Goal: Task Accomplishment & Management: Use online tool/utility

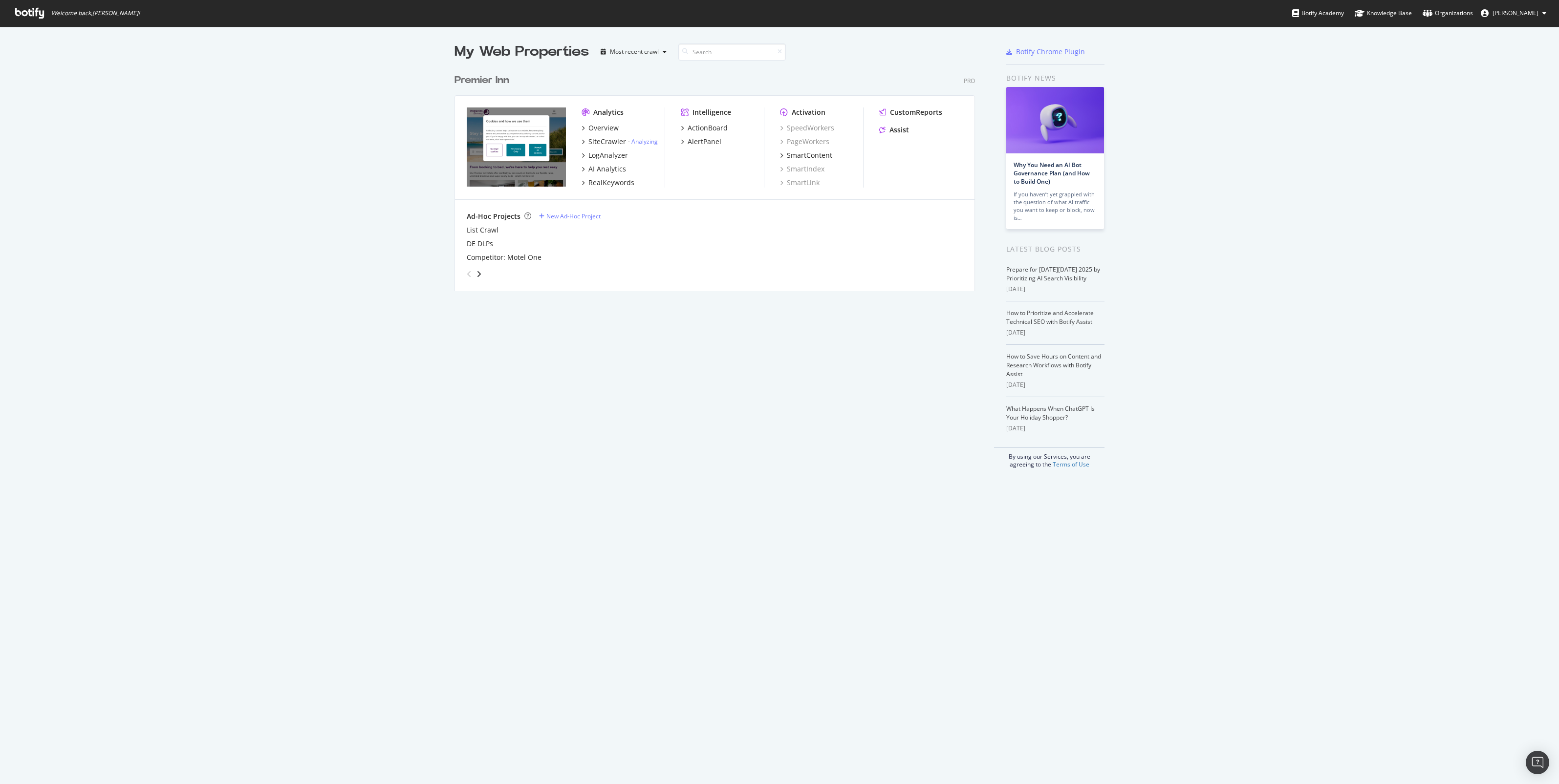
scroll to position [775, 1540]
click at [592, 129] on div "Overview" at bounding box center [603, 128] width 30 height 10
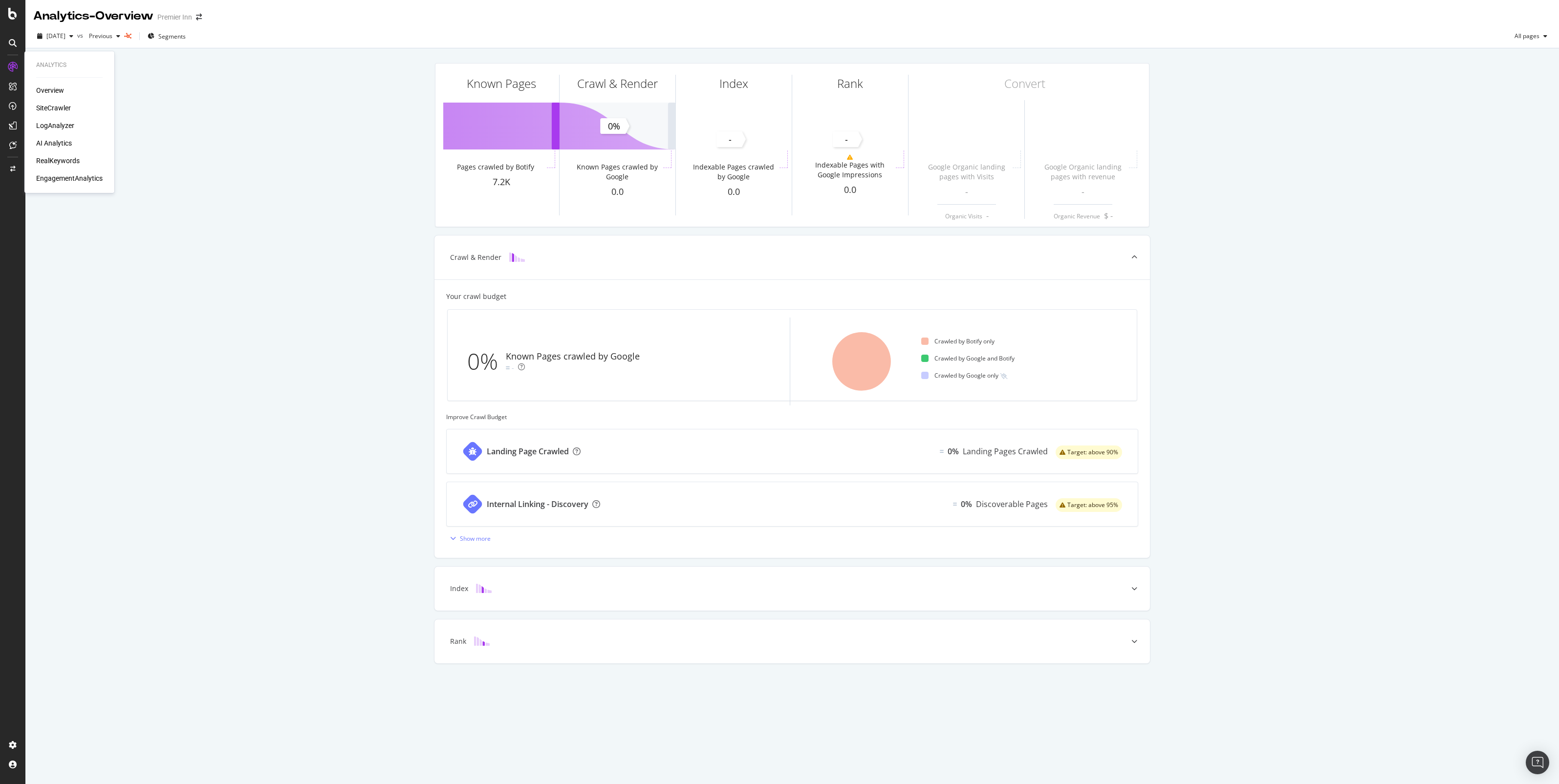
click at [41, 156] on div "RealKeywords" at bounding box center [58, 161] width 44 height 10
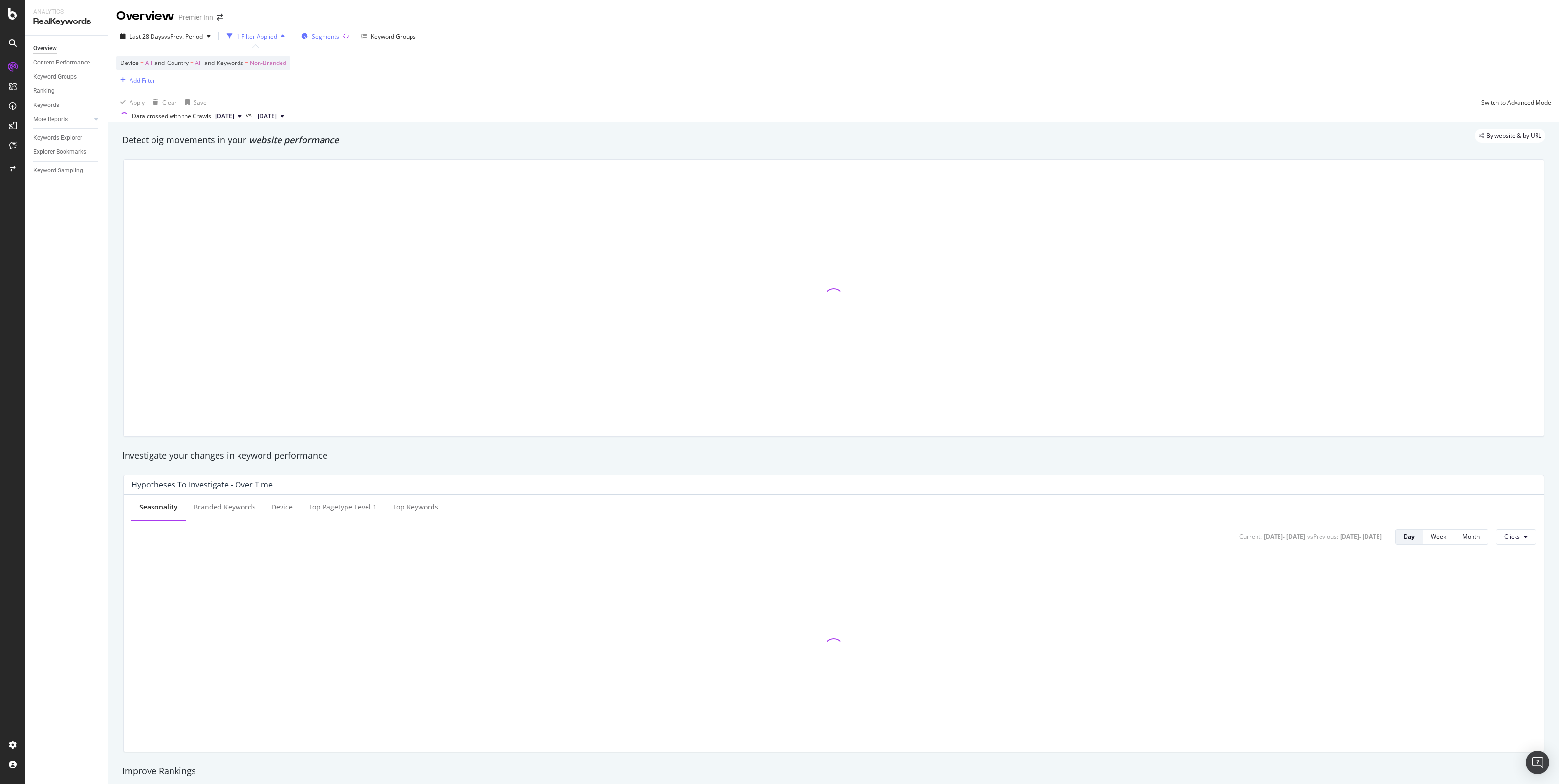
click at [333, 44] on div "Last 28 Days vs Prev. Period 1 Filter Applied Segments Keyword Groups" at bounding box center [833, 38] width 1451 height 19
click at [333, 36] on span "Segments" at bounding box center [325, 36] width 27 height 8
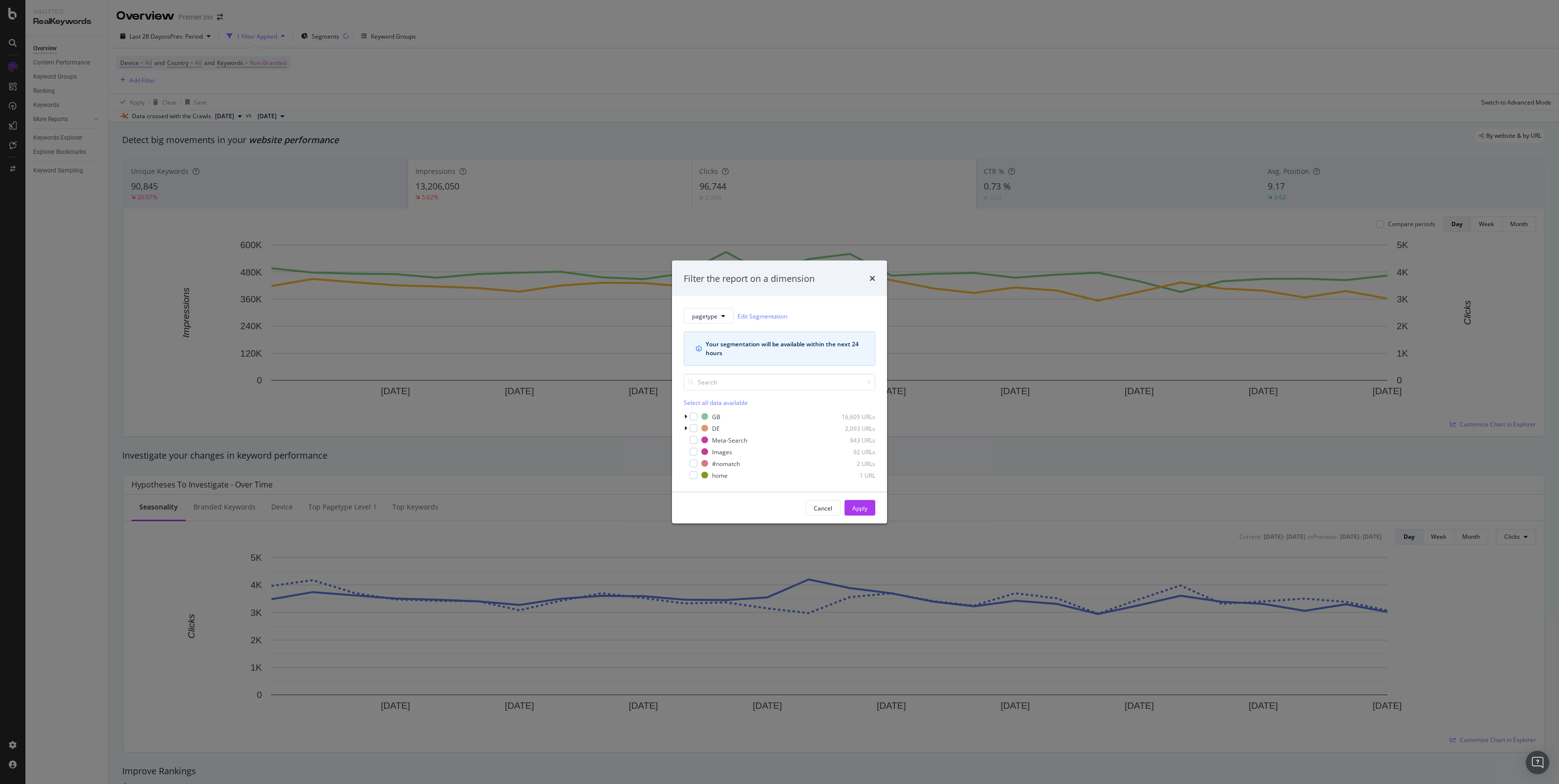
click at [697, 440] on div "modal" at bounding box center [693, 440] width 8 height 8
click at [858, 501] on div "Apply" at bounding box center [859, 508] width 15 height 15
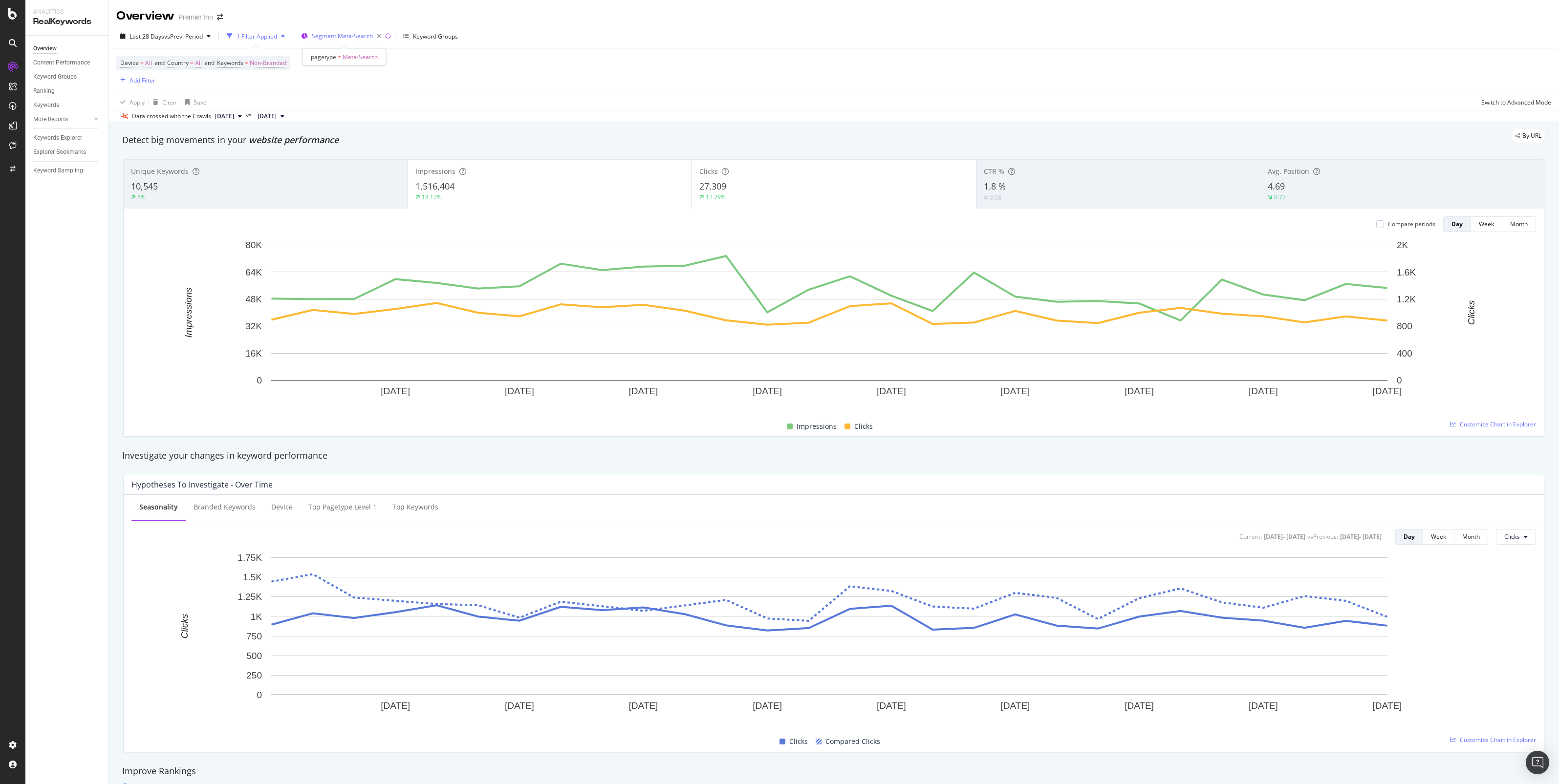
click at [362, 37] on span "Segment: Meta-Search" at bounding box center [342, 36] width 61 height 8
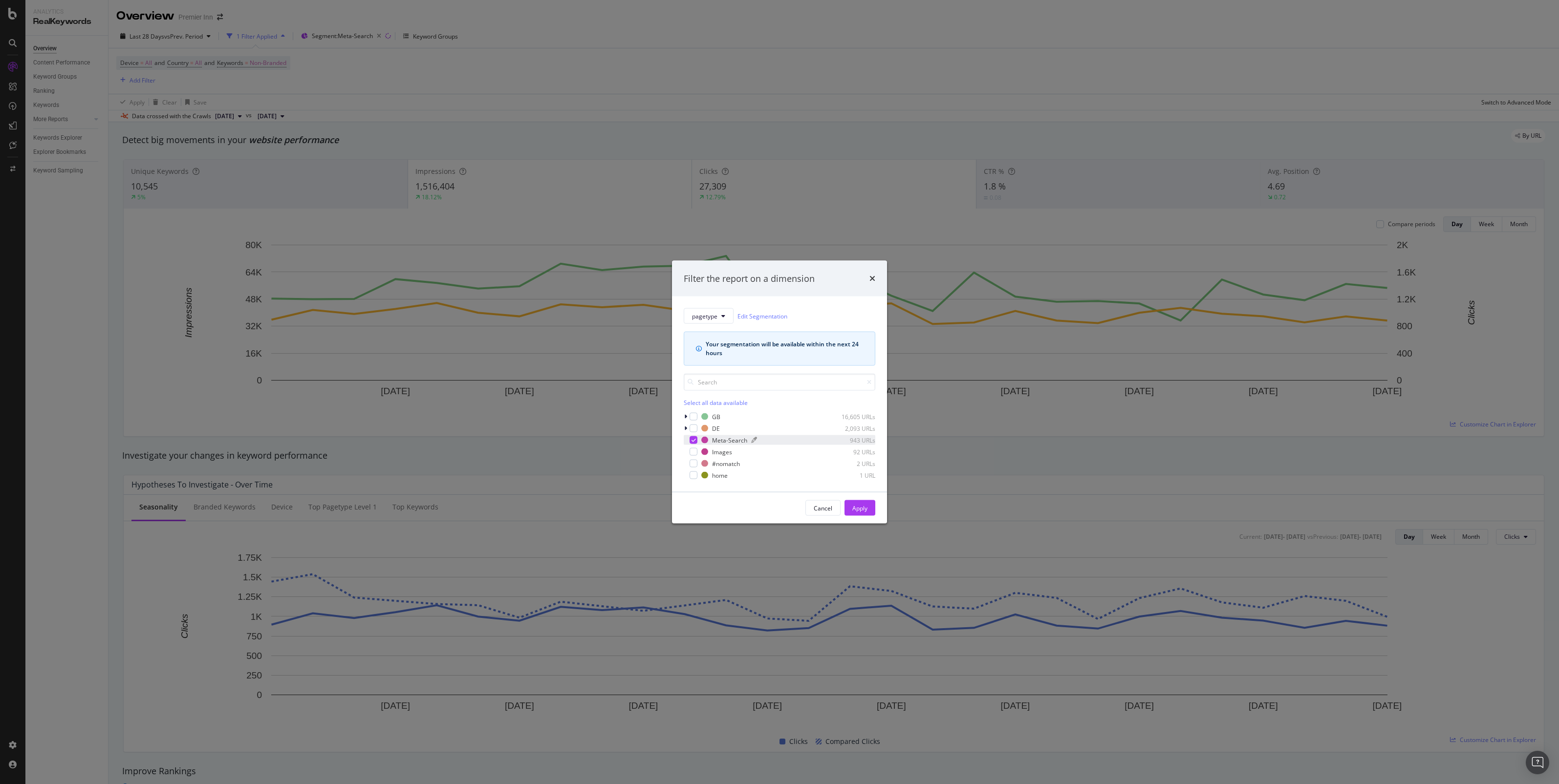
click at [861, 439] on div "943 URLs" at bounding box center [851, 440] width 48 height 8
click at [757, 318] on link "Edit Segmentation" at bounding box center [763, 316] width 50 height 10
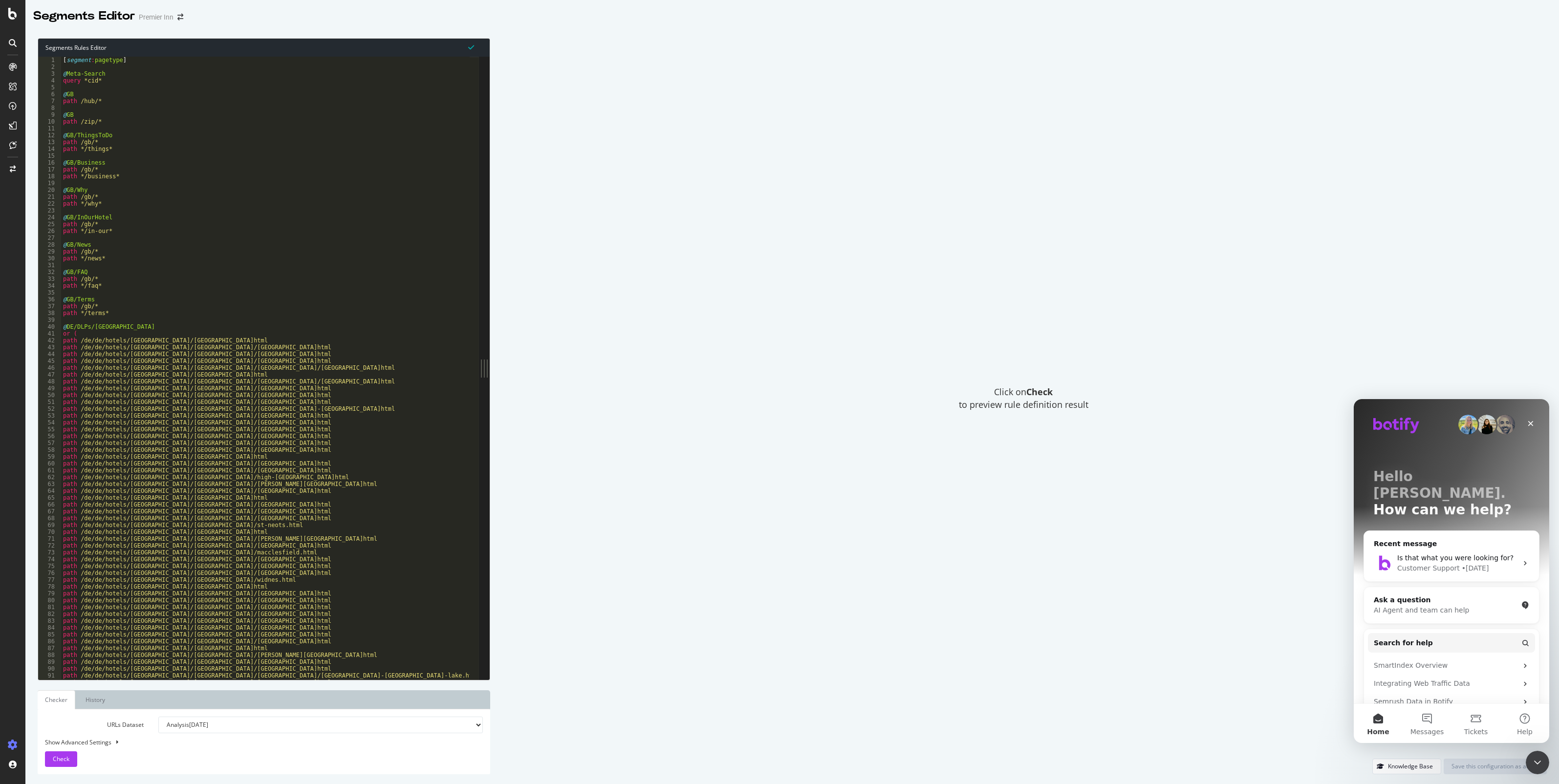
click at [677, 283] on div "Click on Check to preview rule definition result" at bounding box center [1023, 398] width 1047 height 720
drag, startPoint x: 628, startPoint y: 211, endPoint x: 624, endPoint y: 215, distance: 5.7
click at [628, 212] on div "Click on Check to preview rule definition result" at bounding box center [1023, 398] width 1047 height 720
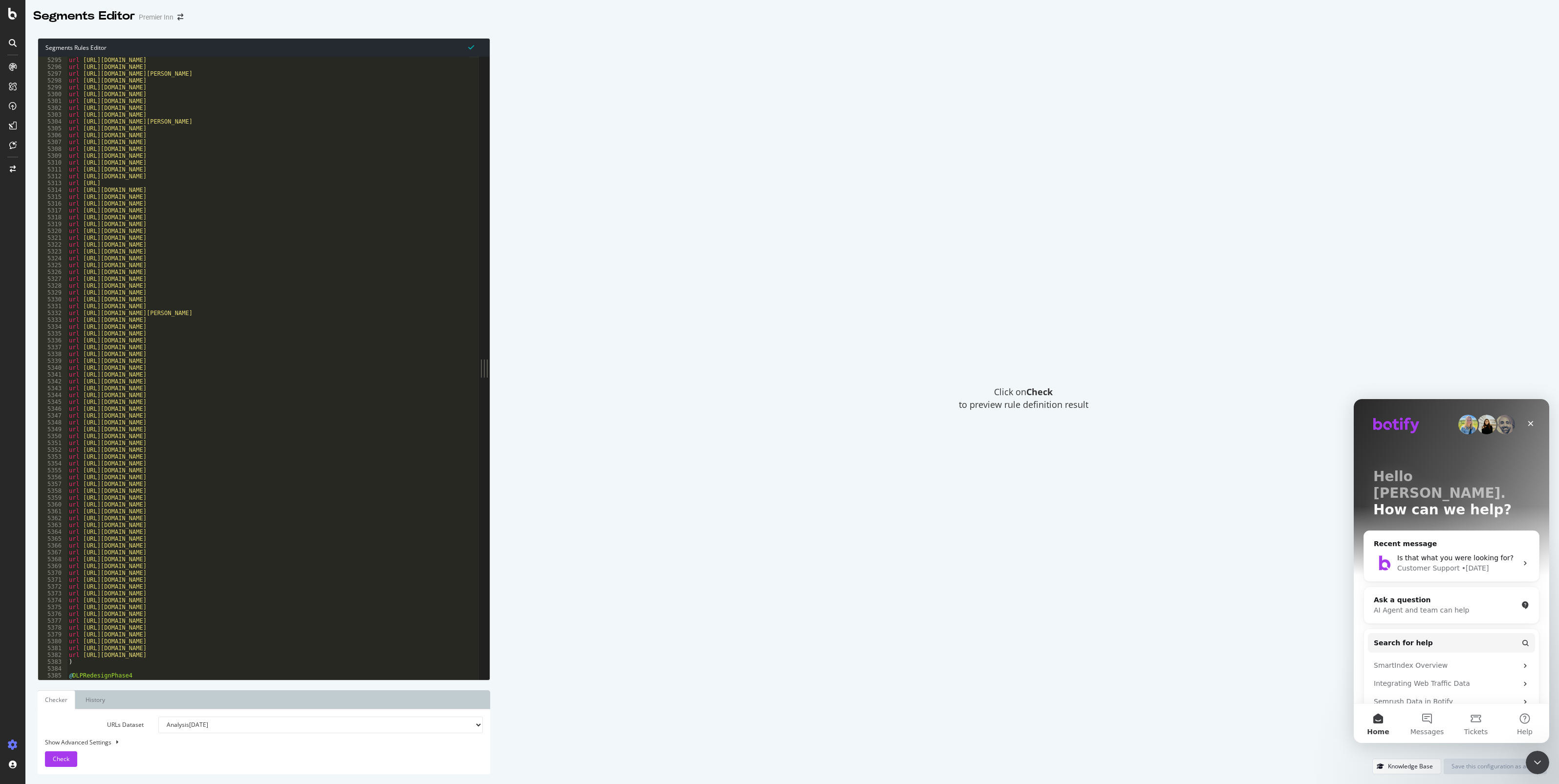
scroll to position [14440, 0]
